Goal: Check status: Check status

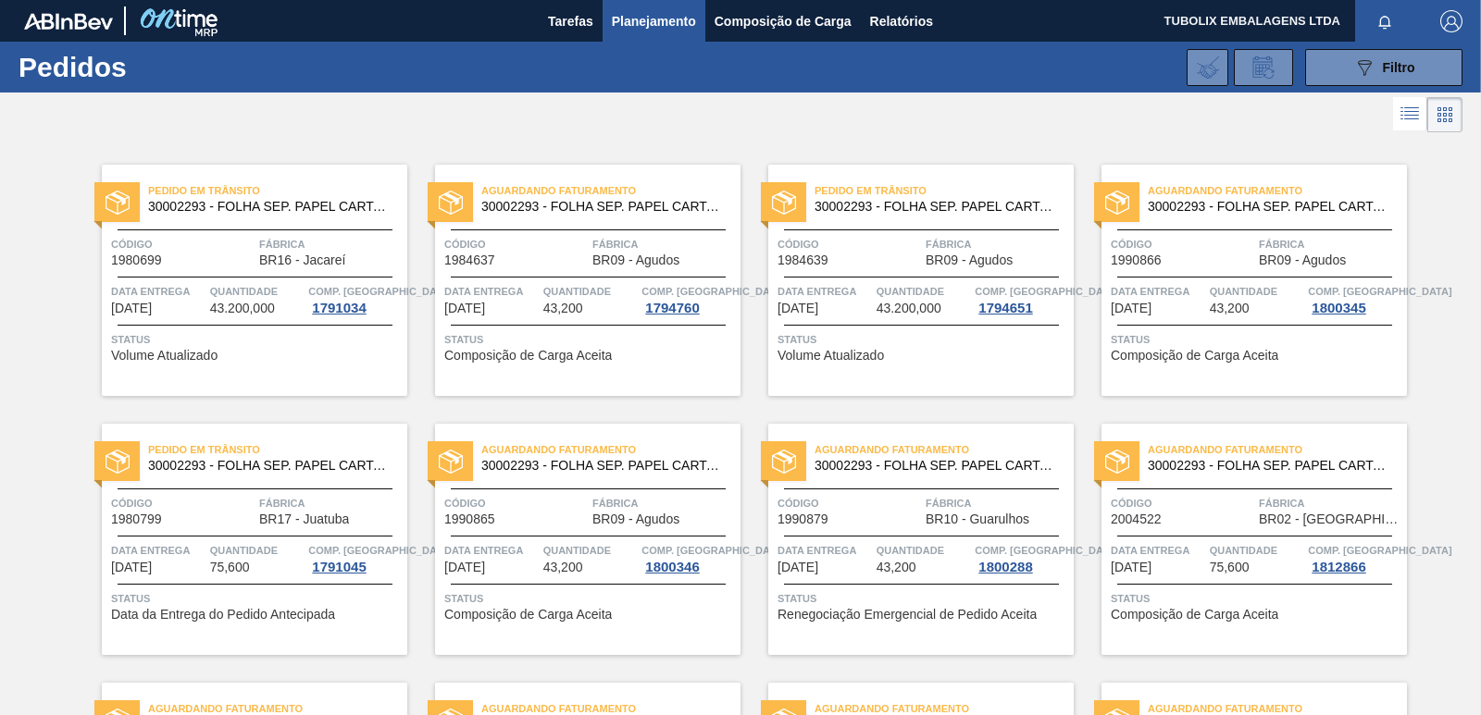
click at [865, 241] on span "Código" at bounding box center [848, 244] width 143 height 19
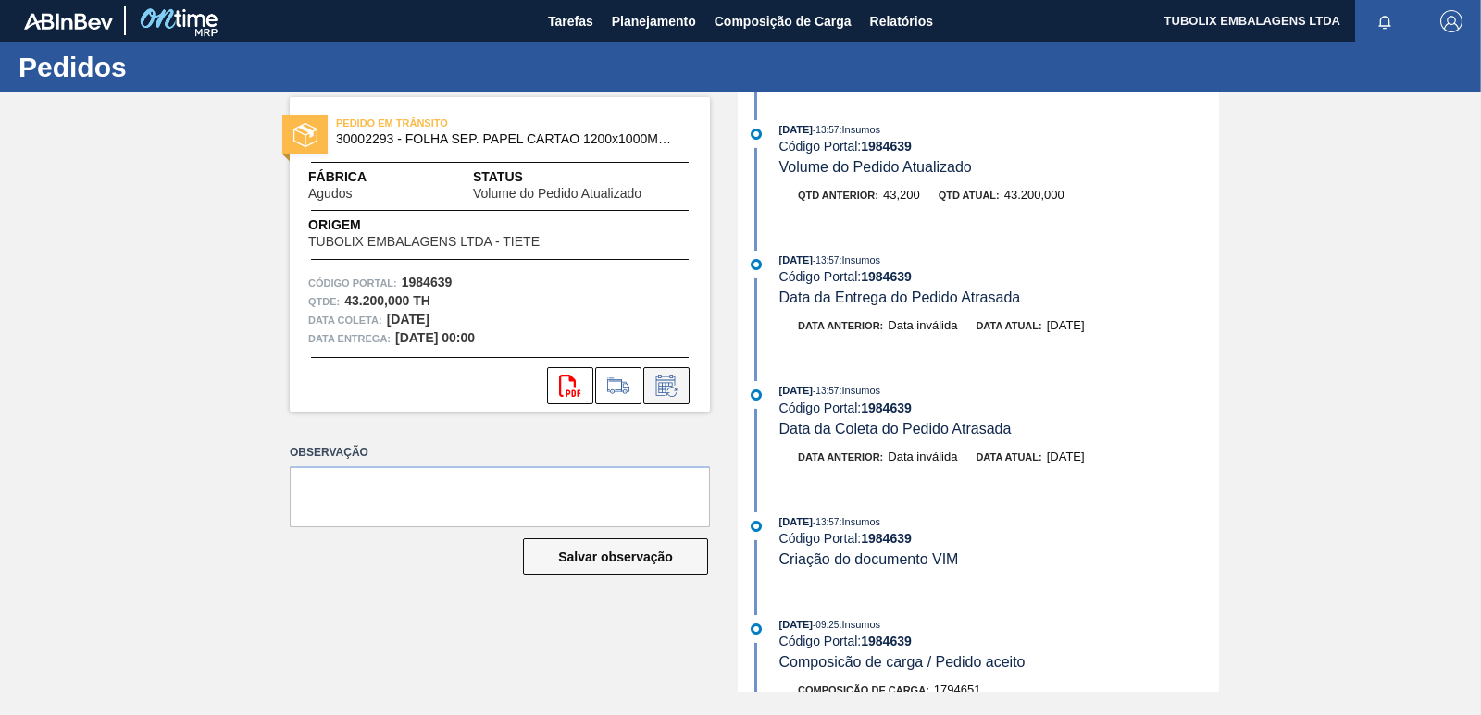
click at [658, 380] on icon at bounding box center [665, 385] width 19 height 21
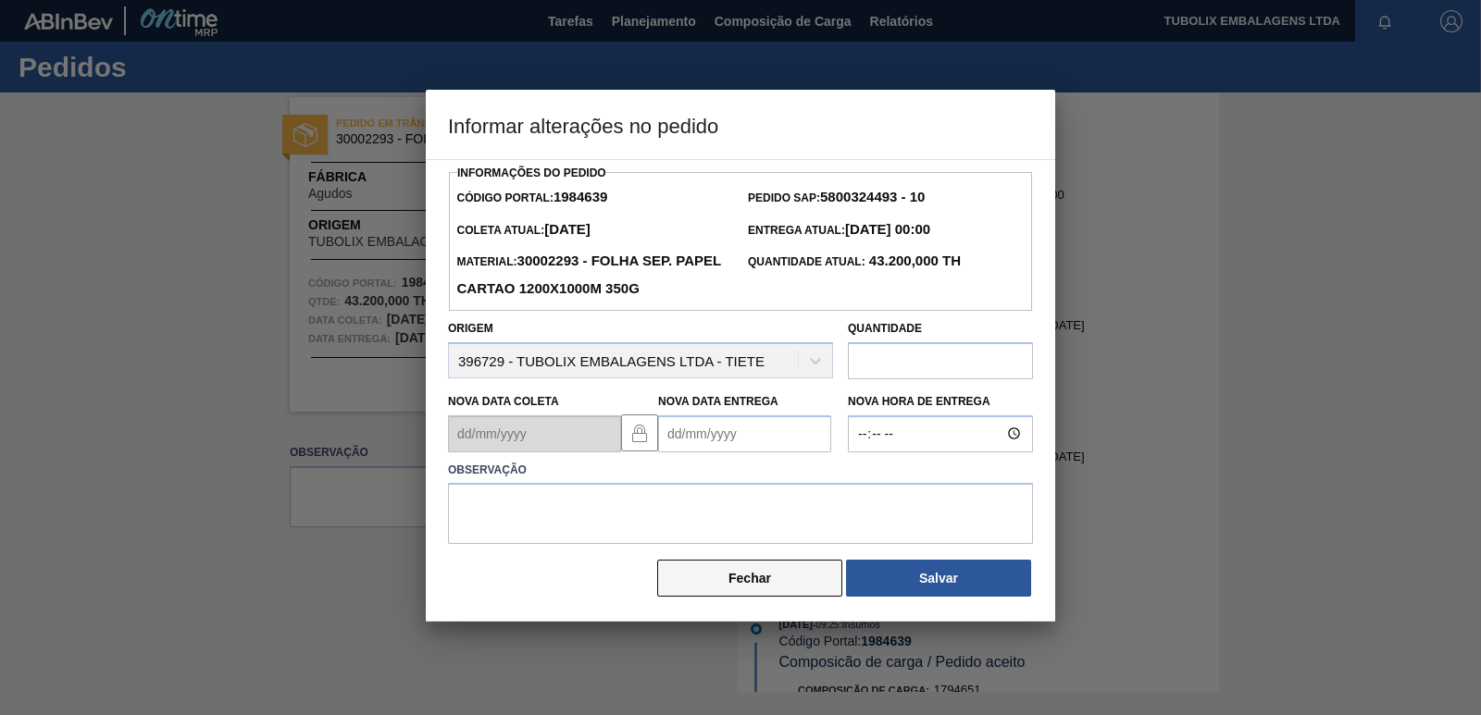
click at [795, 578] on button "Fechar" at bounding box center [749, 578] width 185 height 37
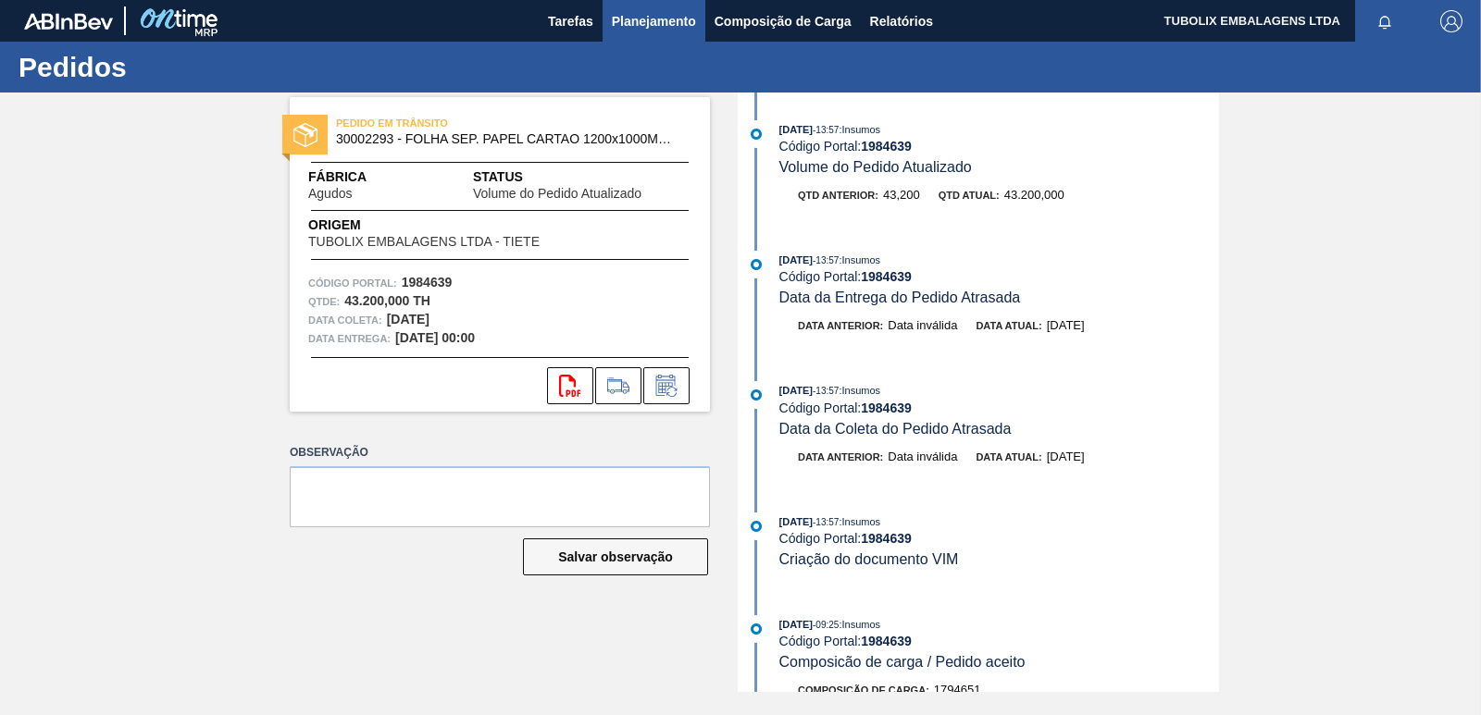
click at [643, 17] on span "Planejamento" at bounding box center [654, 21] width 84 height 22
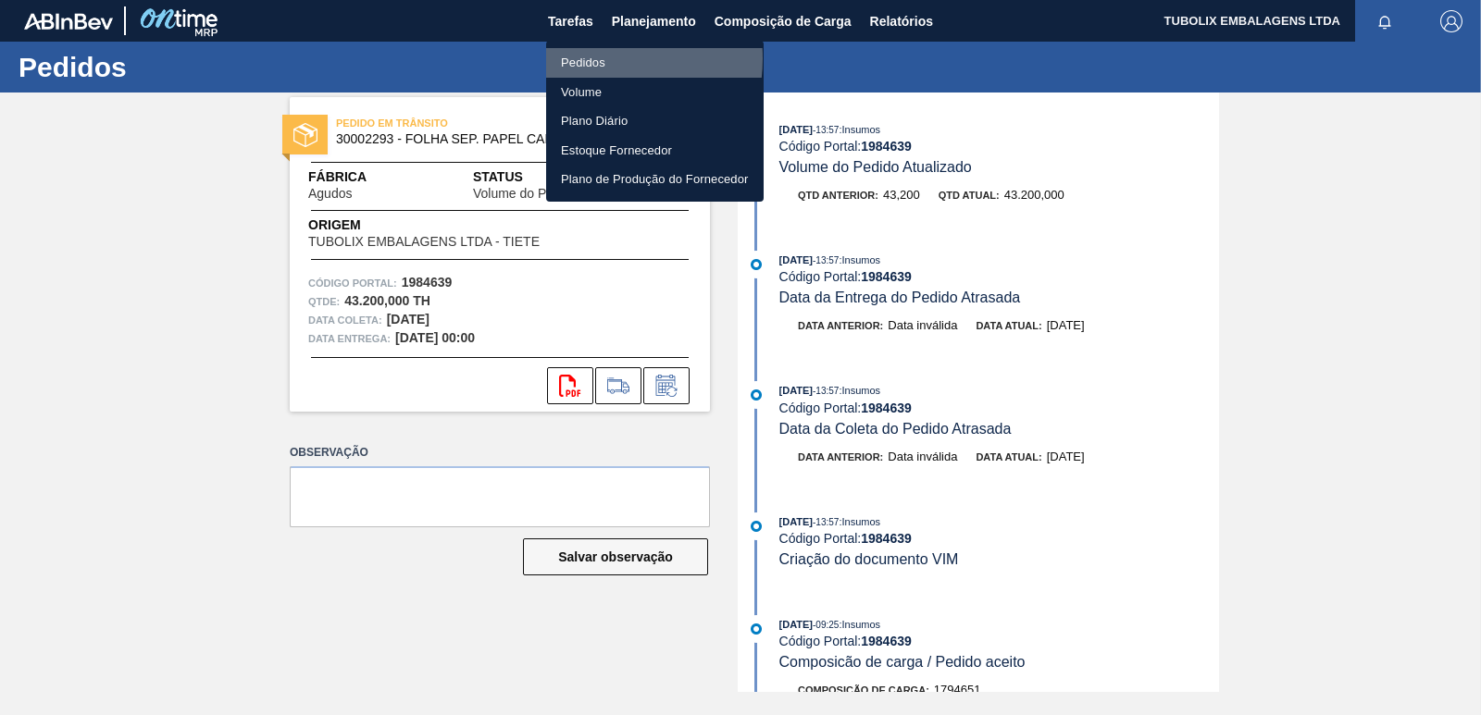
click at [590, 58] on li "Pedidos" at bounding box center [654, 63] width 217 height 30
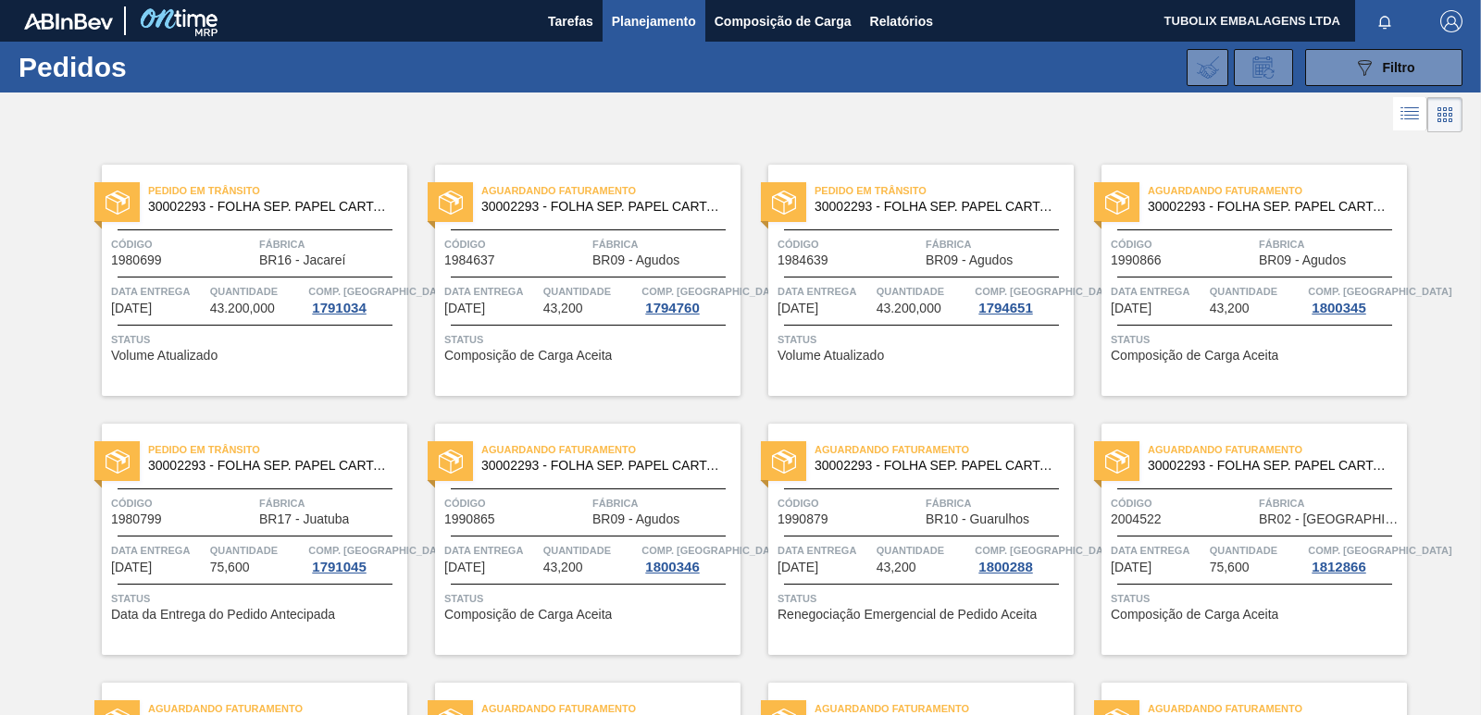
click at [1154, 241] on span "Código" at bounding box center [1181, 244] width 143 height 19
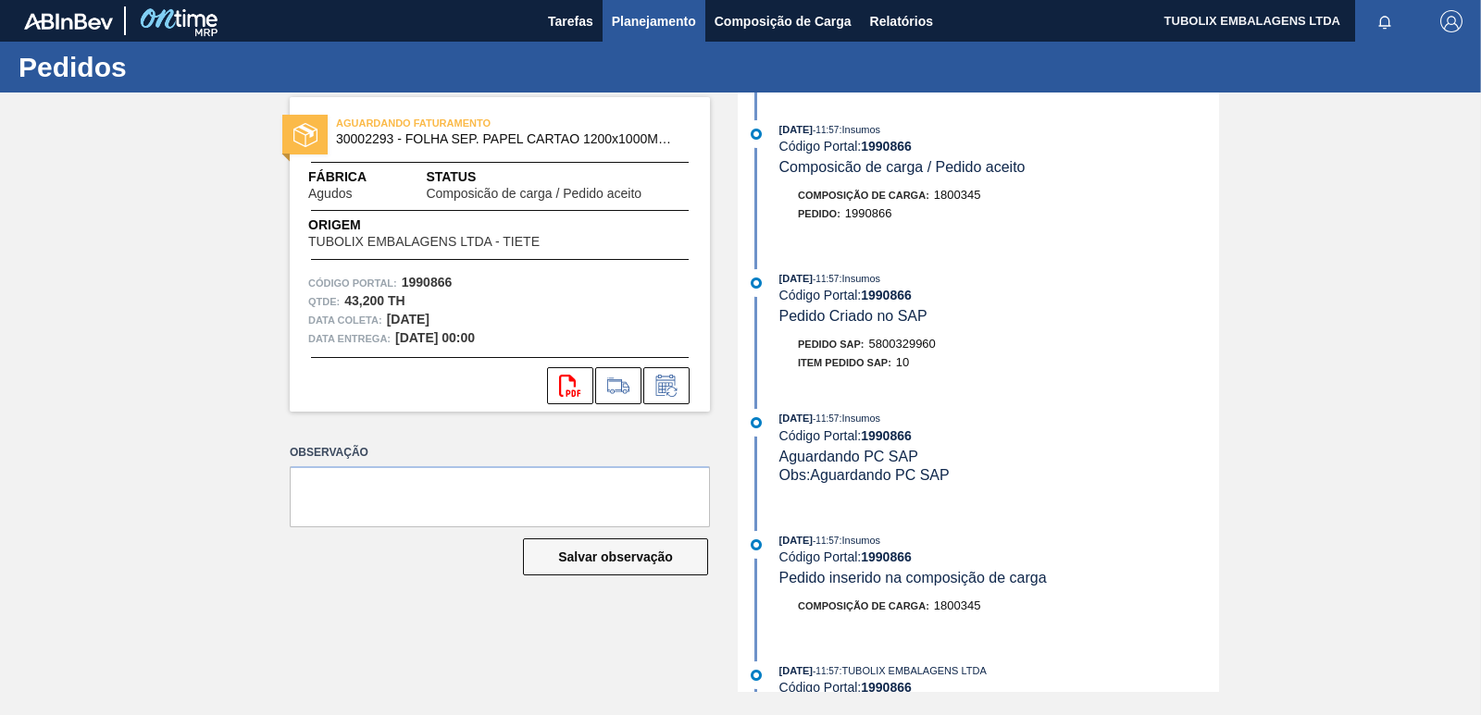
click at [627, 14] on span "Planejamento" at bounding box center [654, 21] width 84 height 22
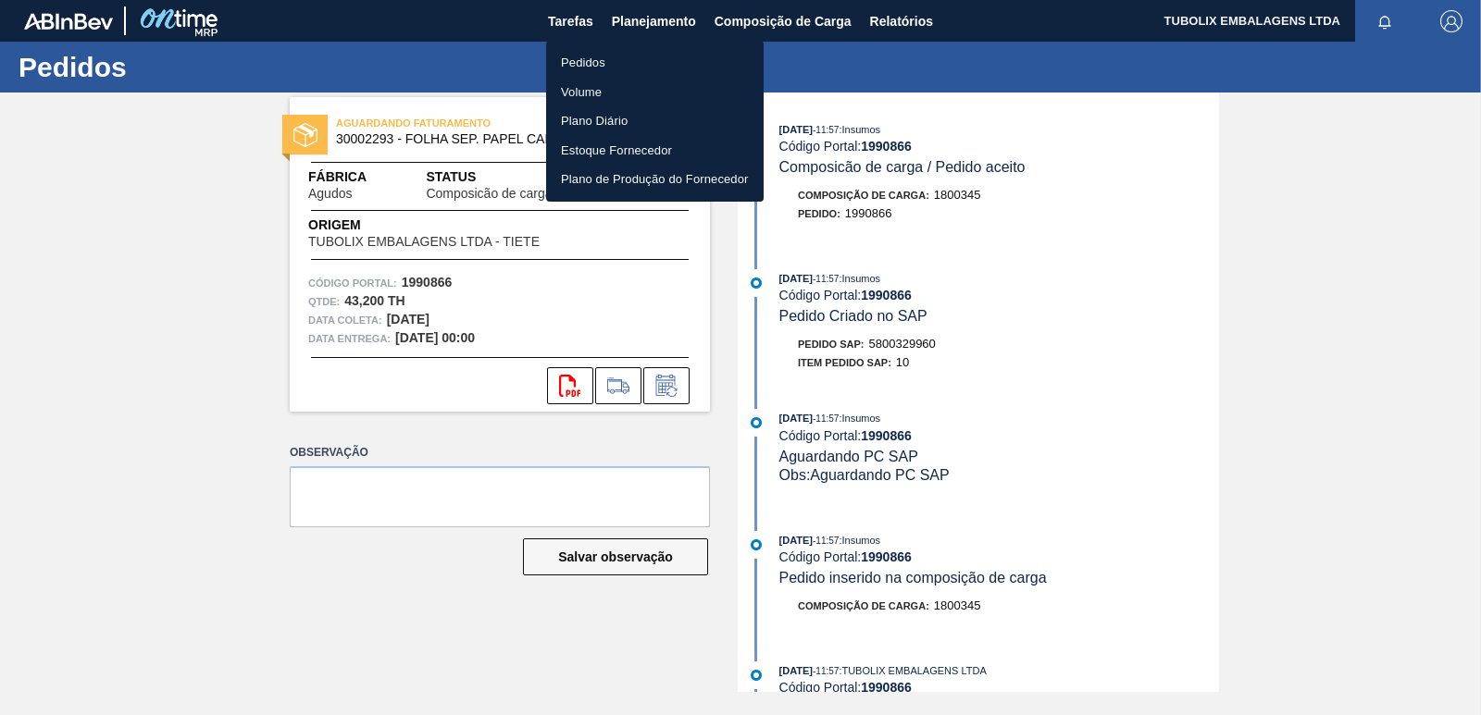
click at [606, 56] on li "Pedidos" at bounding box center [654, 63] width 217 height 30
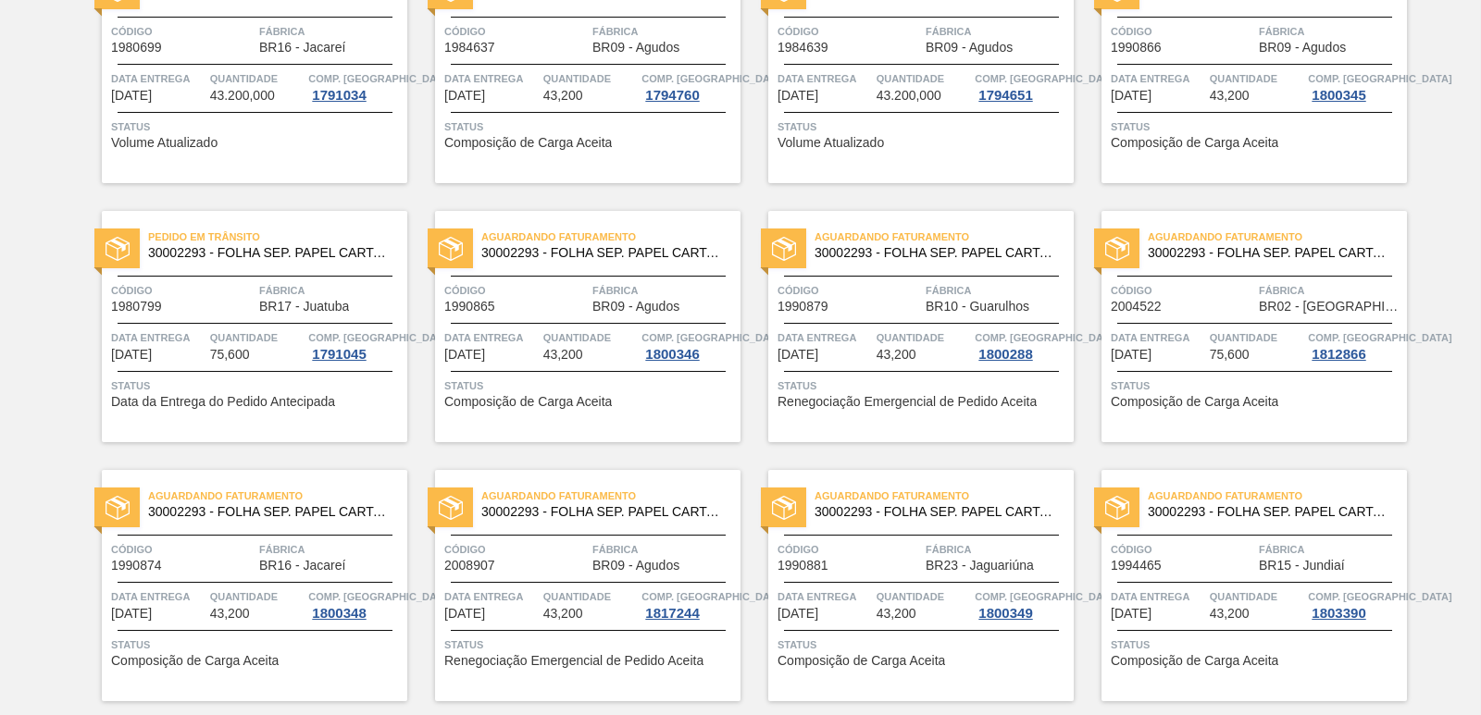
scroll to position [93, 0]
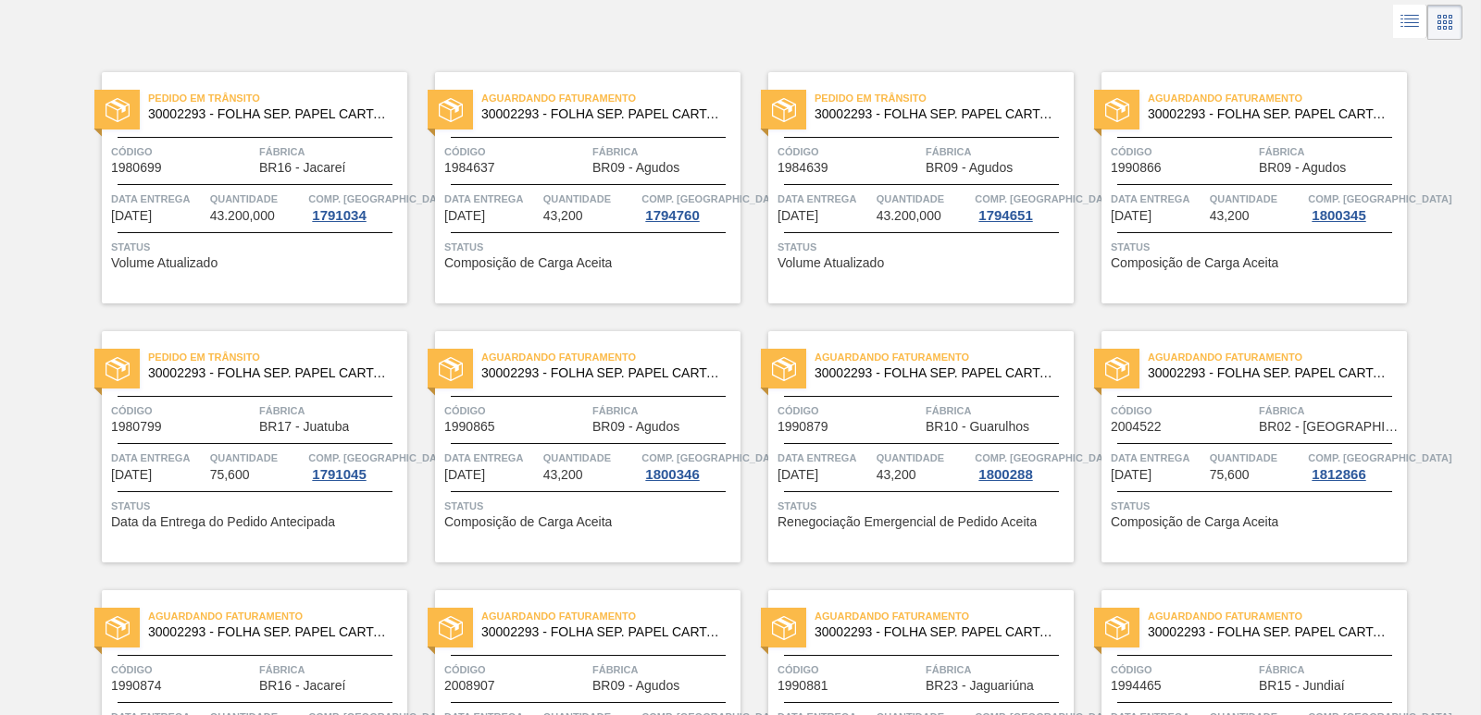
click at [930, 175] on div "Pedido em Trânsito 30002293 - FOLHA SEP. PAPEL CARTAO 1200x1000M 350g Código 19…" at bounding box center [920, 187] width 305 height 231
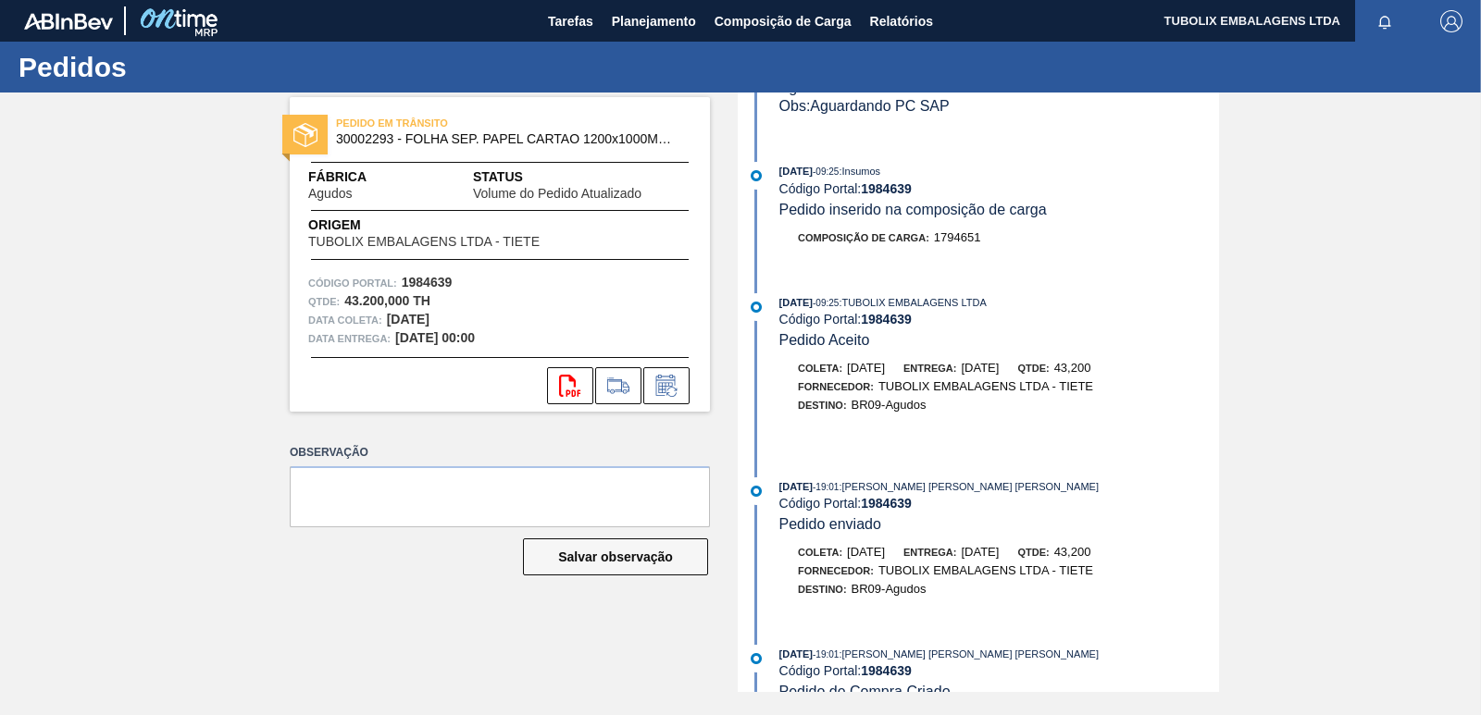
scroll to position [891, 0]
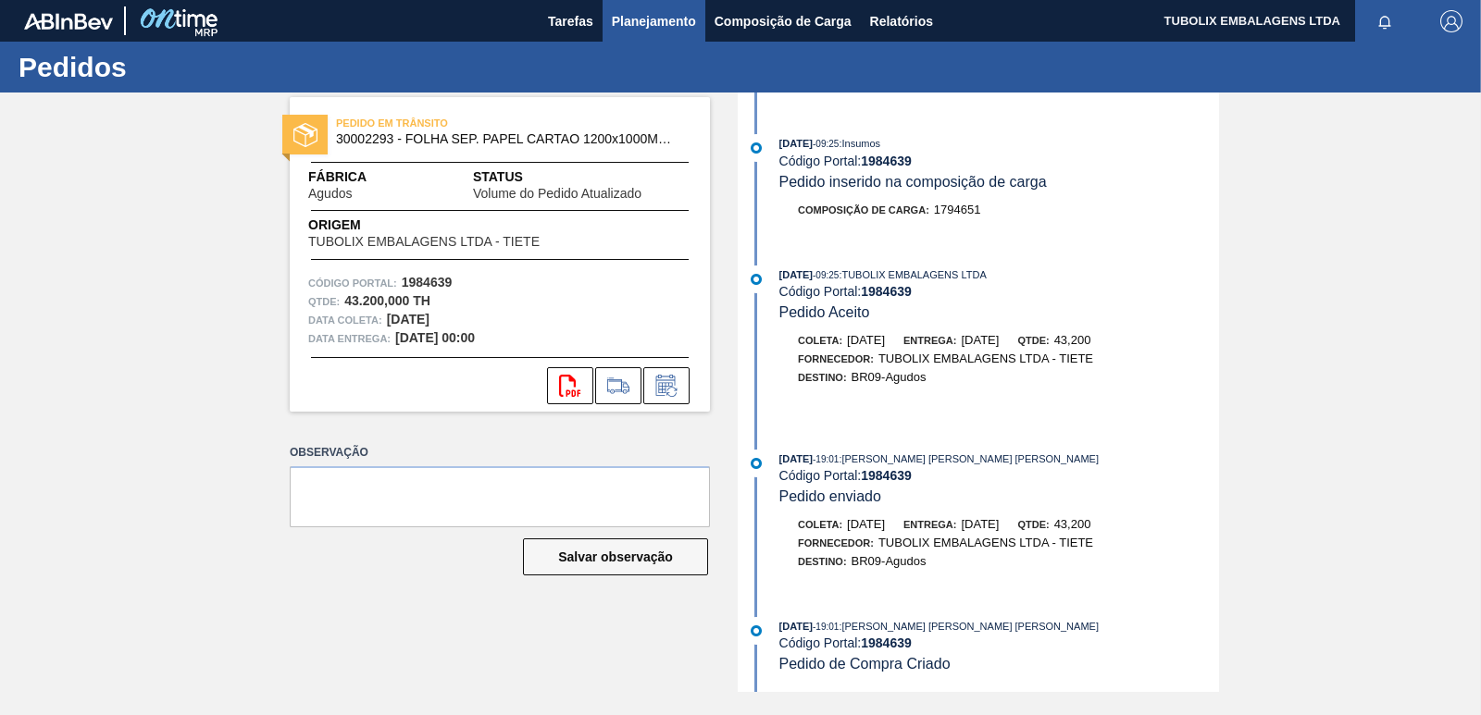
click at [644, 14] on span "Planejamento" at bounding box center [654, 21] width 84 height 22
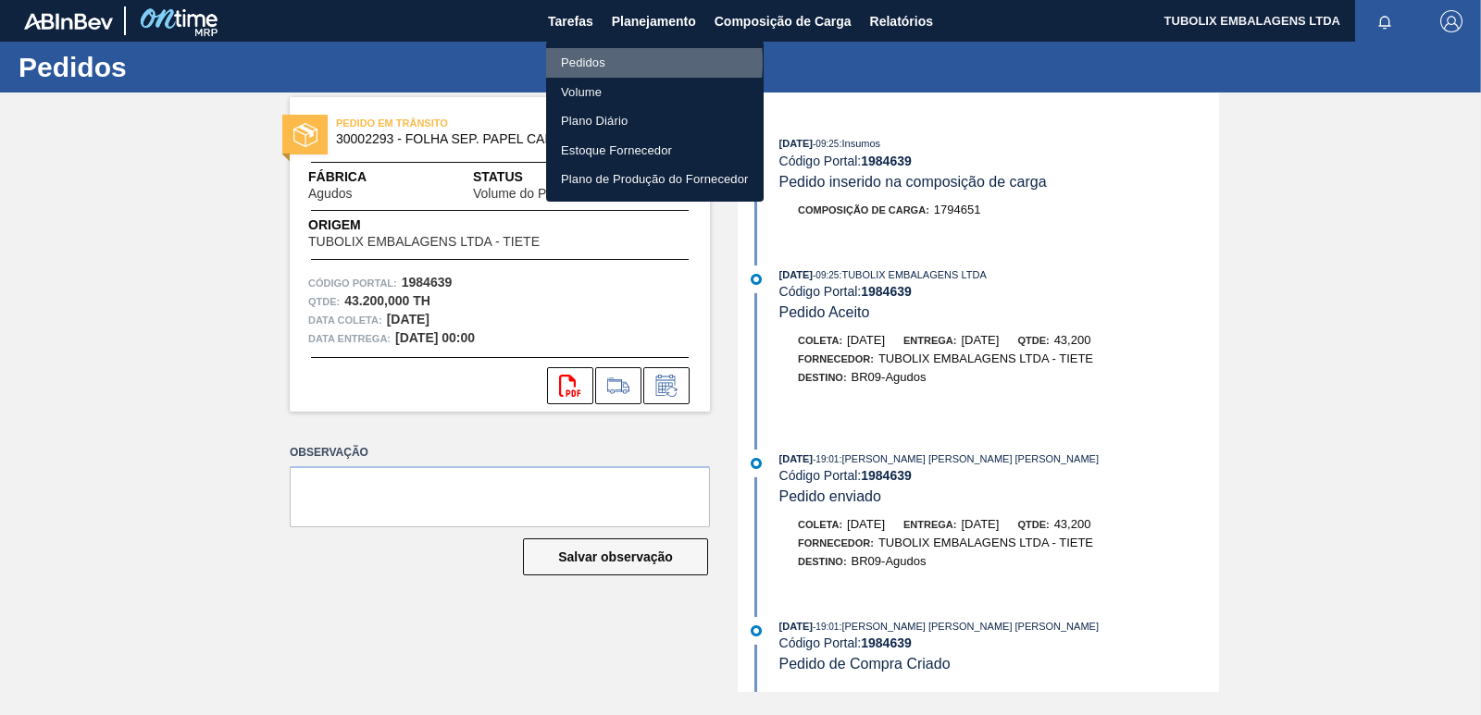
click at [595, 62] on li "Pedidos" at bounding box center [654, 63] width 217 height 30
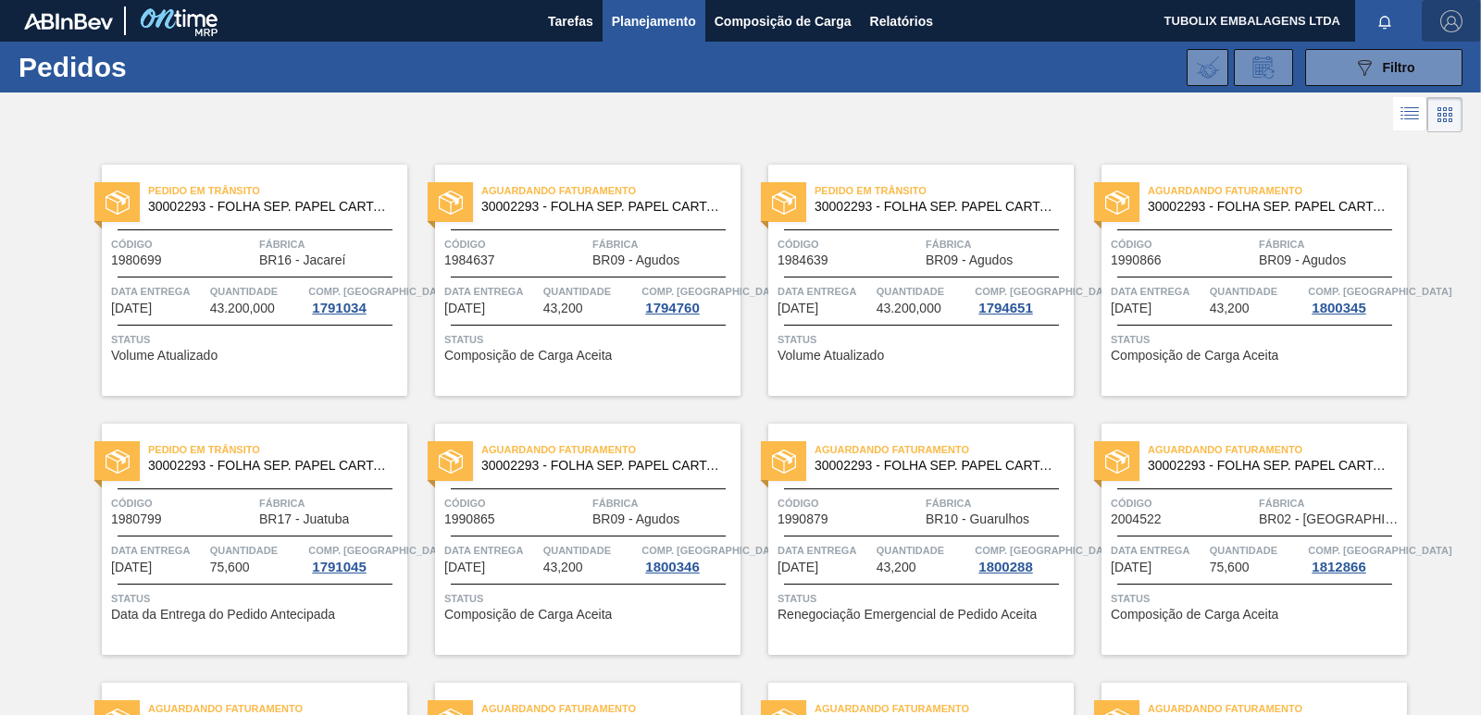
click at [1447, 17] on img "button" at bounding box center [1451, 21] width 22 height 22
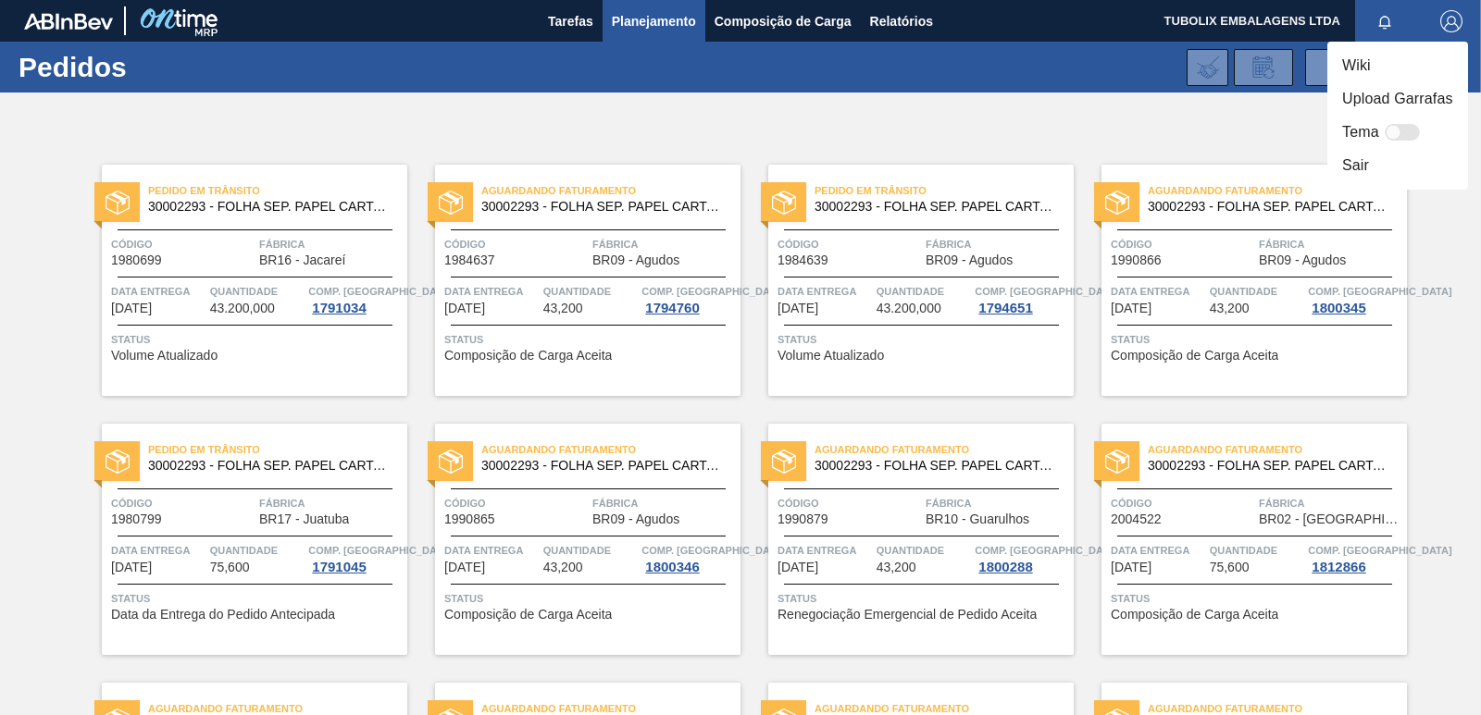
click at [1345, 160] on li "Sair" at bounding box center [1397, 165] width 141 height 33
